Goal: Task Accomplishment & Management: Use online tool/utility

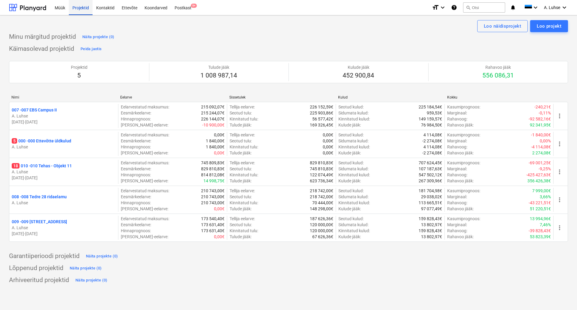
click at [74, 3] on div "Projektid" at bounding box center [81, 7] width 24 height 15
click at [83, 10] on div "Projektid" at bounding box center [81, 7] width 24 height 15
click at [184, 5] on div "Postkast 9+" at bounding box center [183, 7] width 24 height 15
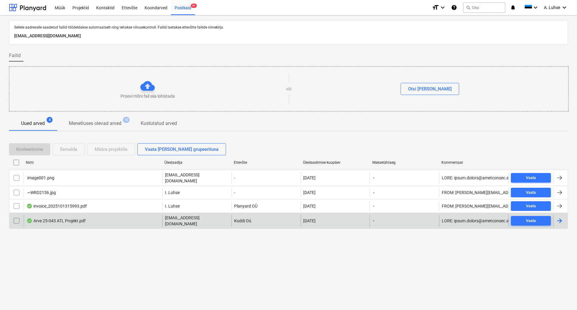
click at [112, 219] on div "Arve 25-043 ATL Projekt.pdf" at bounding box center [93, 221] width 139 height 12
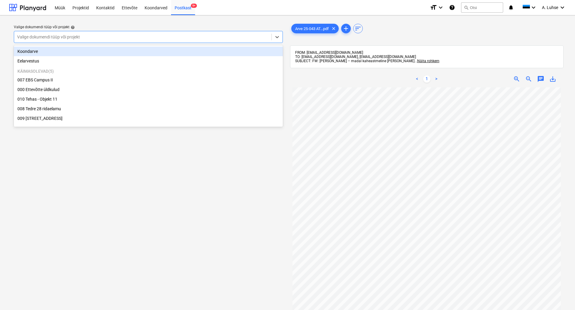
click at [210, 36] on div at bounding box center [142, 37] width 251 height 6
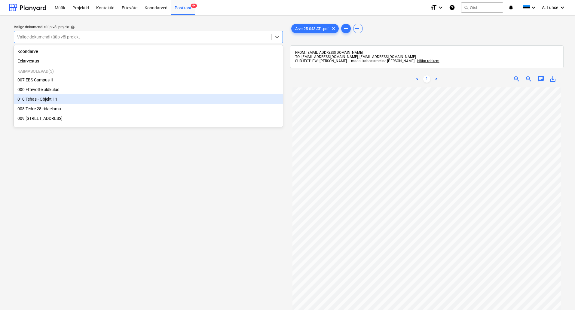
click at [232, 99] on div "010 Tehas - Objekt 11" at bounding box center [148, 99] width 269 height 10
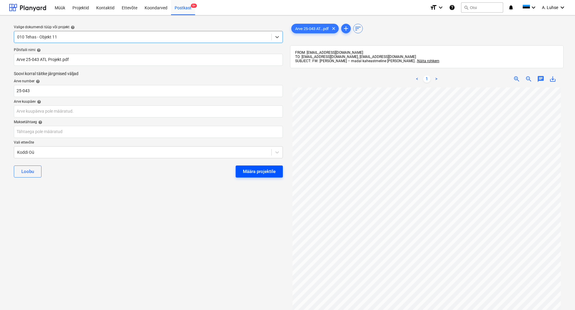
click at [275, 172] on div "Määra projektile" at bounding box center [259, 172] width 33 height 8
